Goal: Find specific page/section

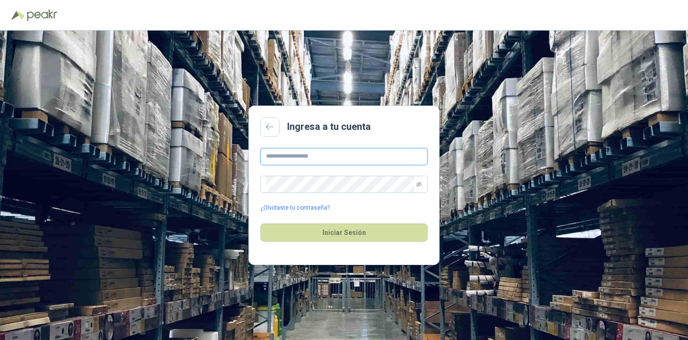
click at [306, 160] on input "text" at bounding box center [343, 156] width 167 height 17
click at [288, 160] on input "text" at bounding box center [343, 156] width 167 height 17
type input "**********"
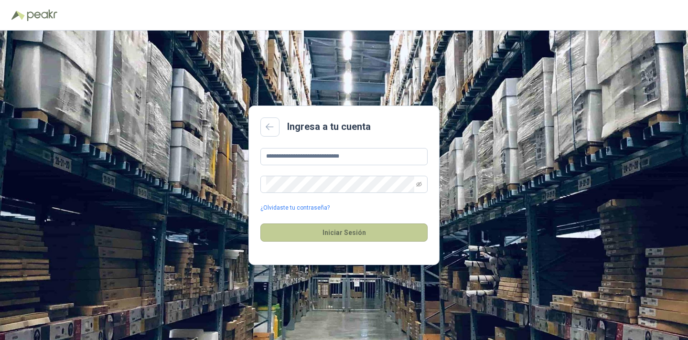
click at [366, 235] on button "Iniciar Sesión" at bounding box center [343, 233] width 167 height 18
click at [362, 224] on button "Iniciar Sesión" at bounding box center [343, 233] width 167 height 18
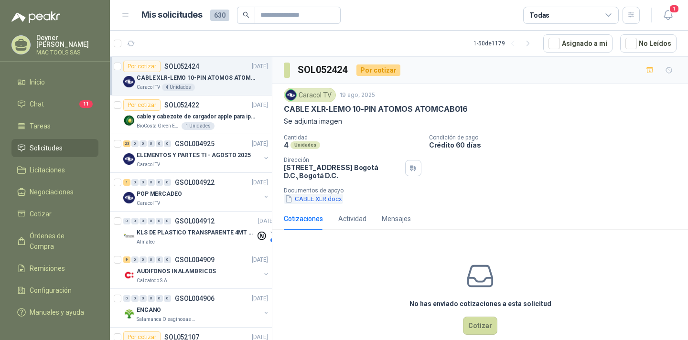
click at [312, 198] on button "CABLE XLR.docx" at bounding box center [313, 199] width 59 height 10
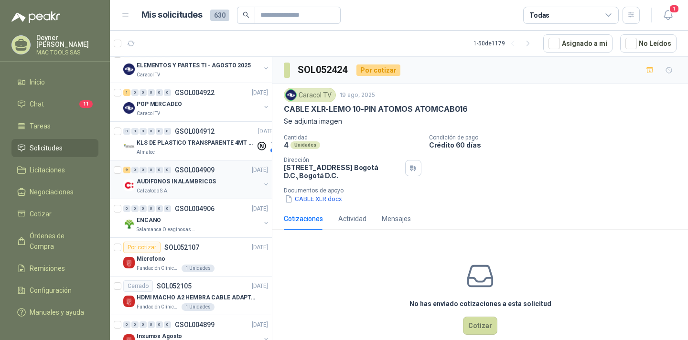
scroll to position [95, 0]
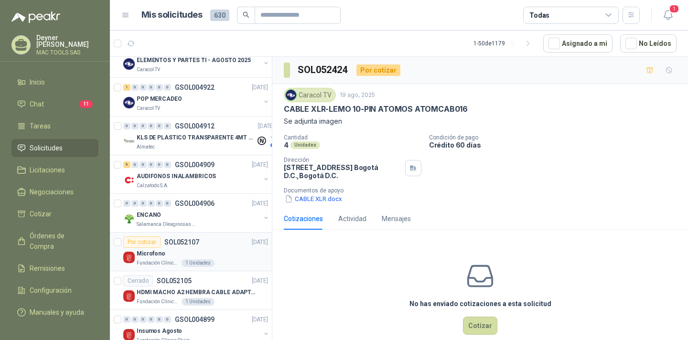
click at [167, 254] on div "Microfono" at bounding box center [202, 253] width 131 height 11
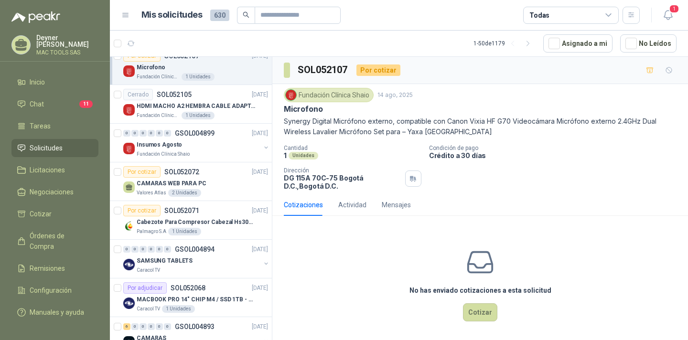
scroll to position [282, 0]
click at [165, 117] on p "Fundación Clínica Shaio" at bounding box center [158, 115] width 43 height 8
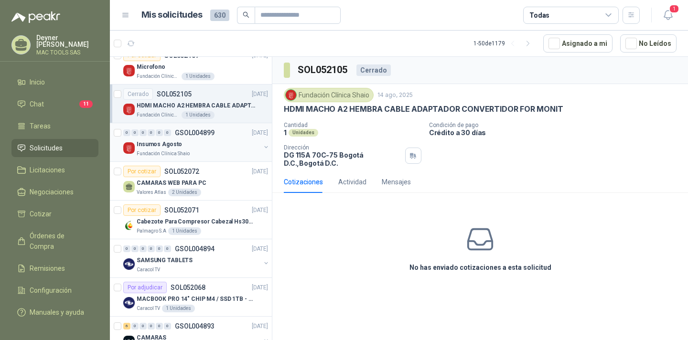
click at [157, 148] on p "Insumos Agosto" at bounding box center [159, 144] width 45 height 9
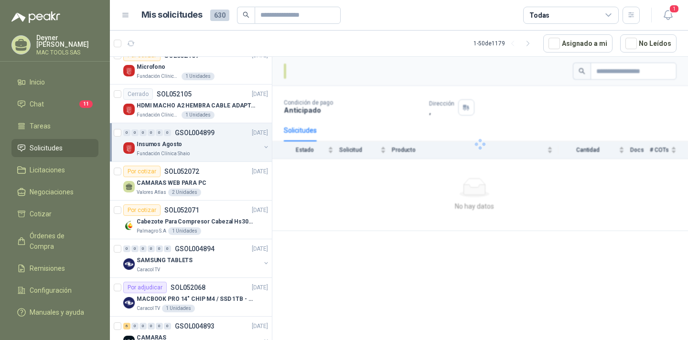
click at [157, 148] on p "Insumos Agosto" at bounding box center [159, 144] width 45 height 9
